Goal: Navigation & Orientation: Understand site structure

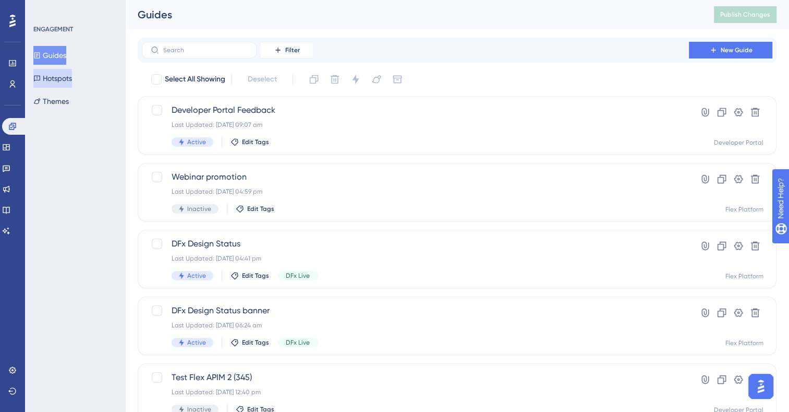
click at [53, 77] on button "Hotspots" at bounding box center [52, 78] width 39 height 19
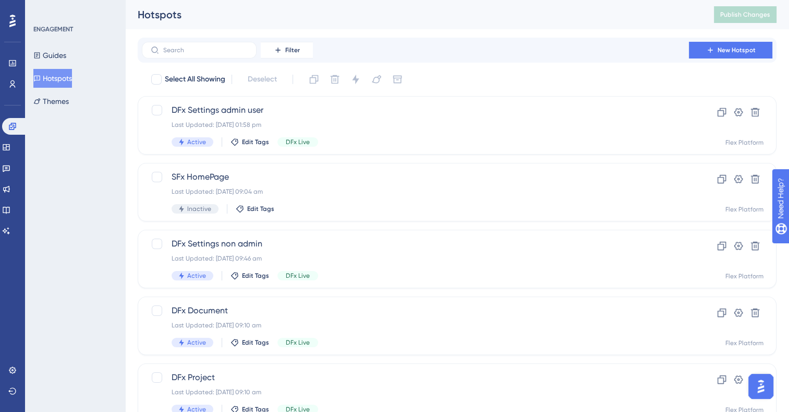
click at [53, 69] on button "Hotspots" at bounding box center [52, 78] width 39 height 19
click at [54, 57] on button "Guides" at bounding box center [49, 55] width 33 height 19
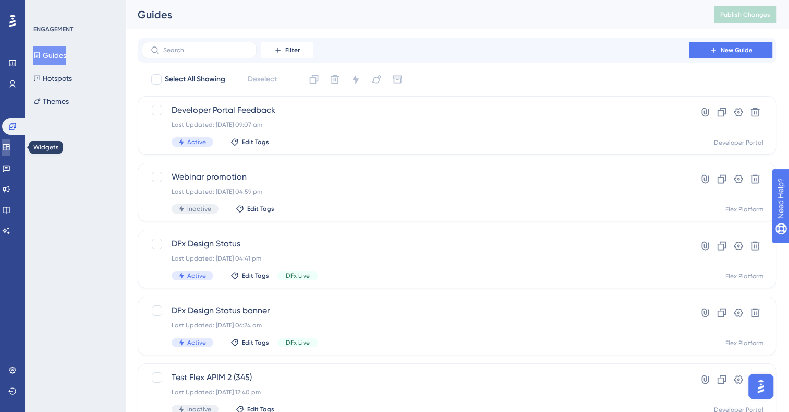
click at [10, 149] on icon at bounding box center [6, 147] width 8 height 8
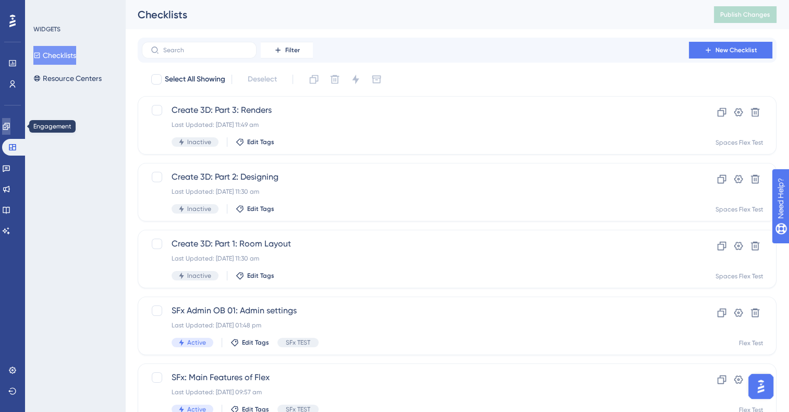
click at [9, 127] on icon at bounding box center [6, 126] width 7 height 7
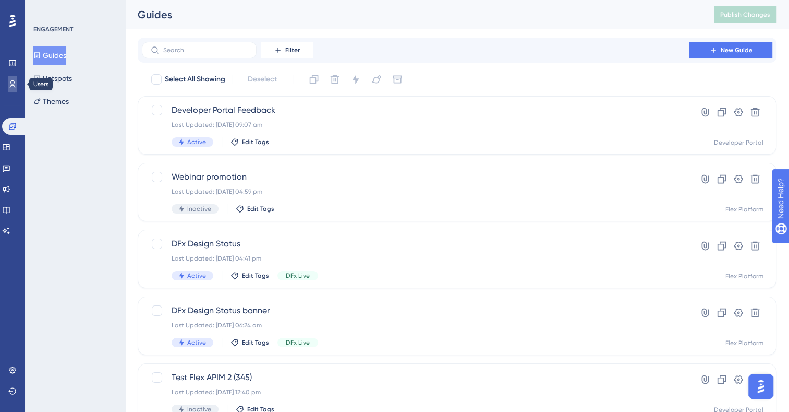
click at [8, 76] on link at bounding box center [12, 84] width 8 height 17
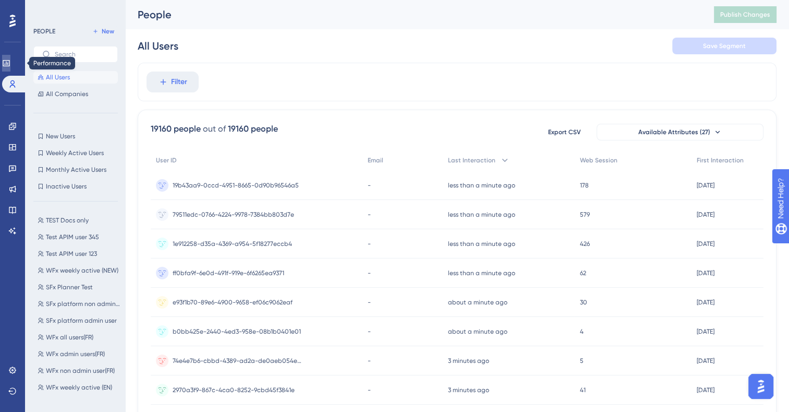
click at [8, 64] on icon at bounding box center [6, 63] width 8 height 8
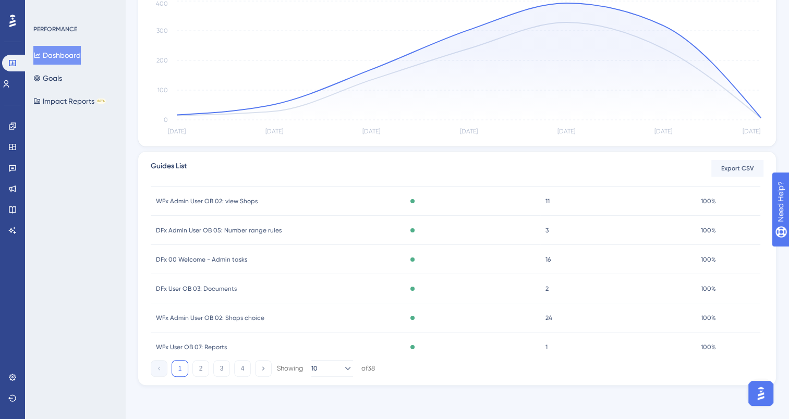
scroll to position [154, 0]
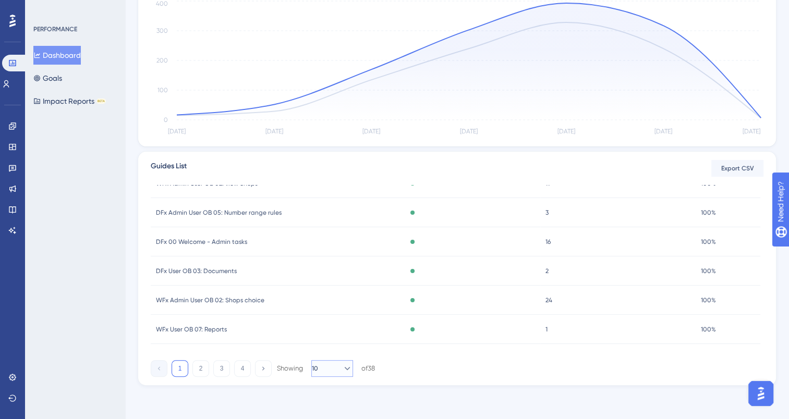
click at [342, 367] on icon at bounding box center [347, 369] width 10 height 10
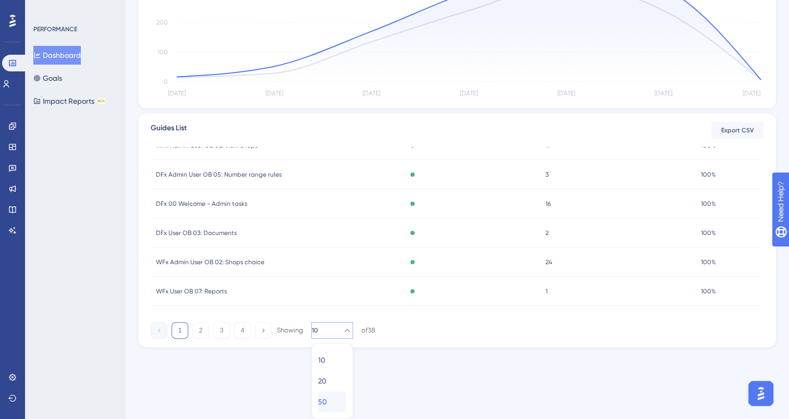
click at [336, 398] on div "50 50" at bounding box center [332, 402] width 28 height 21
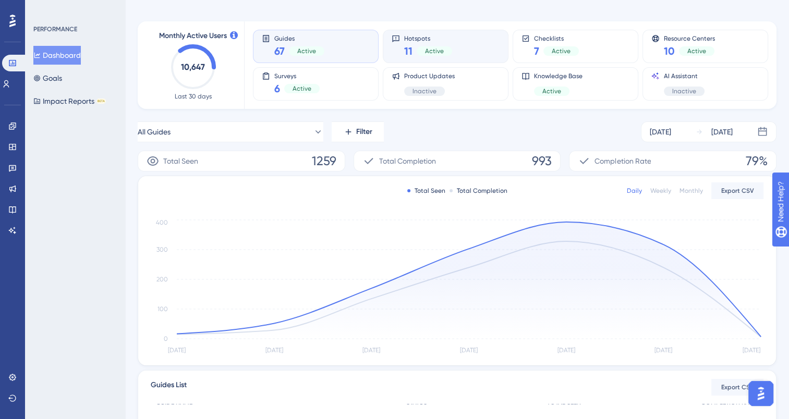
scroll to position [0, 0]
